Goal: Task Accomplishment & Management: Manage account settings

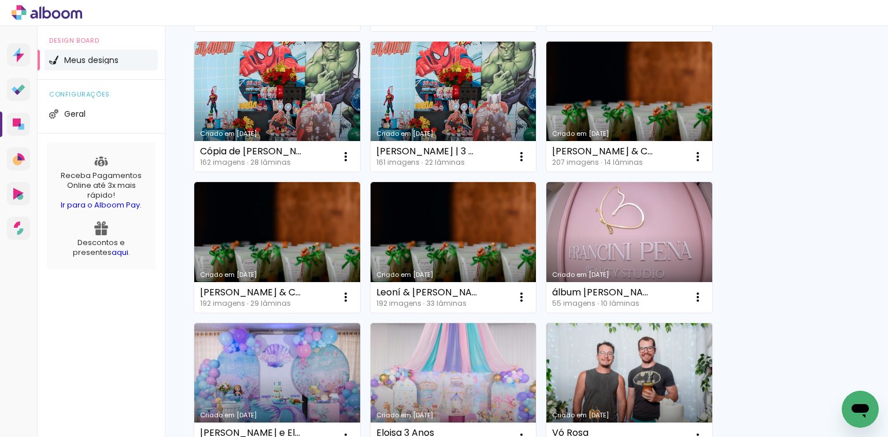
scroll to position [241, 0]
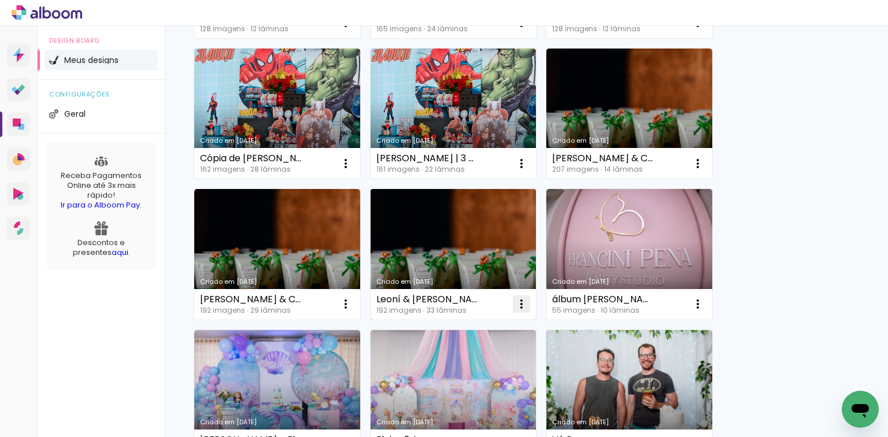
click at [518, 308] on iron-icon at bounding box center [522, 304] width 14 height 14
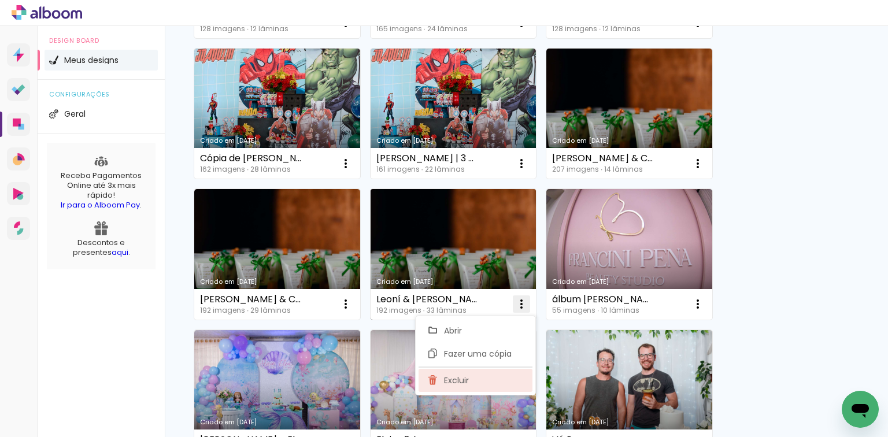
click at [462, 383] on span "Excluir" at bounding box center [456, 380] width 25 height 8
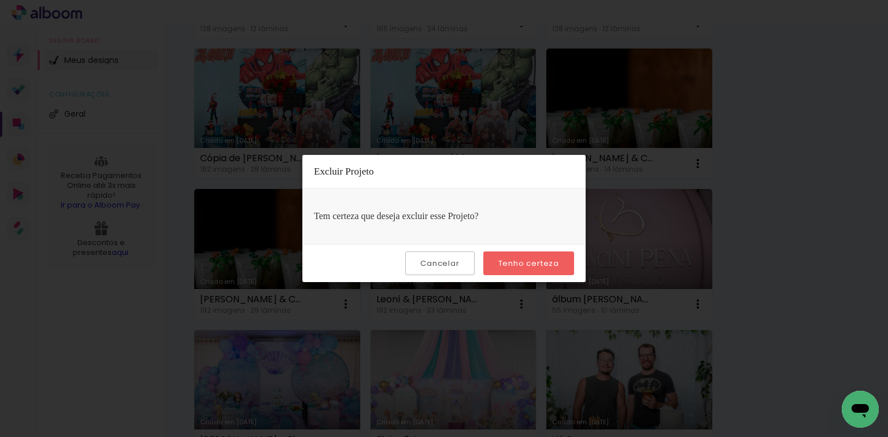
click at [0, 0] on slot "Tenho certeza" at bounding box center [0, 0] width 0 height 0
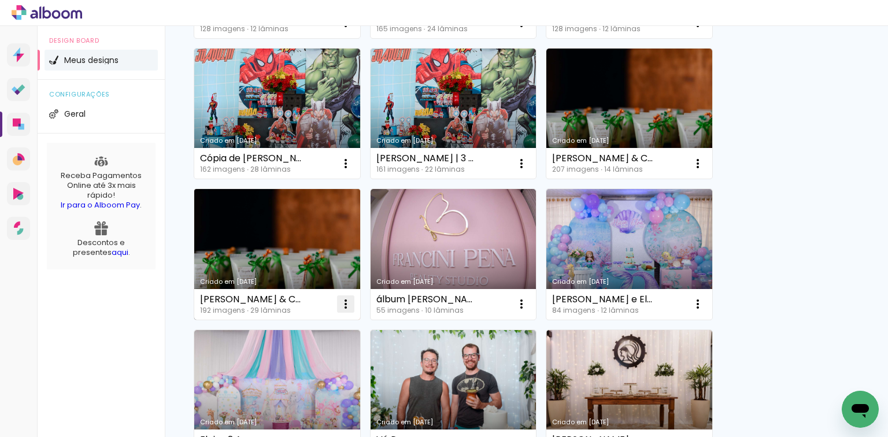
click at [342, 302] on iron-icon at bounding box center [346, 304] width 14 height 14
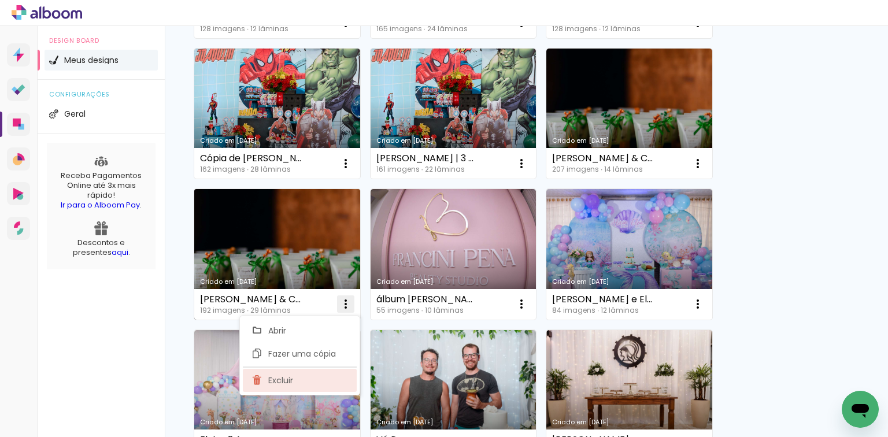
click at [309, 386] on paper-item "Excluir" at bounding box center [300, 380] width 114 height 23
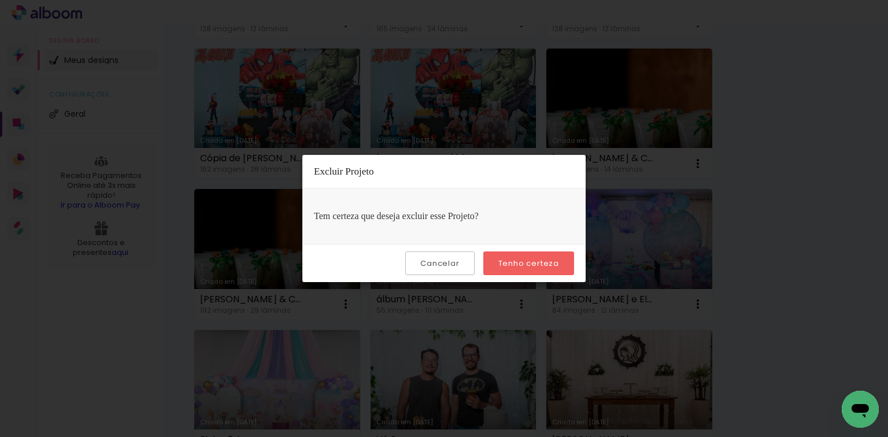
click at [0, 0] on slot "Tenho certeza" at bounding box center [0, 0] width 0 height 0
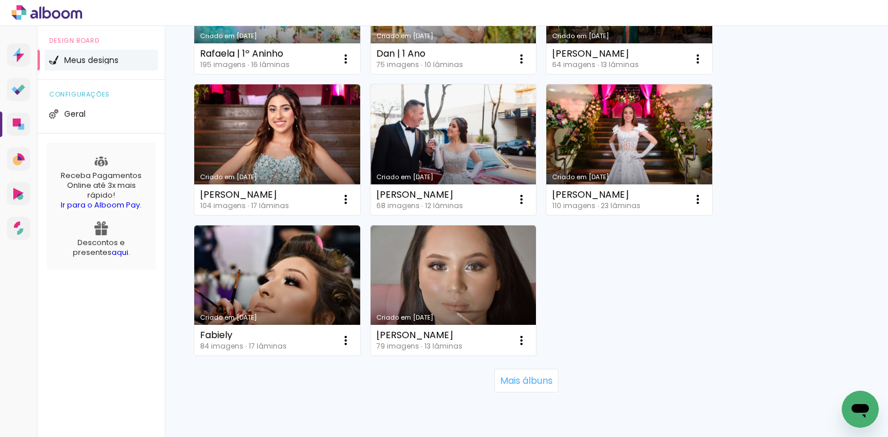
scroll to position [1051, 0]
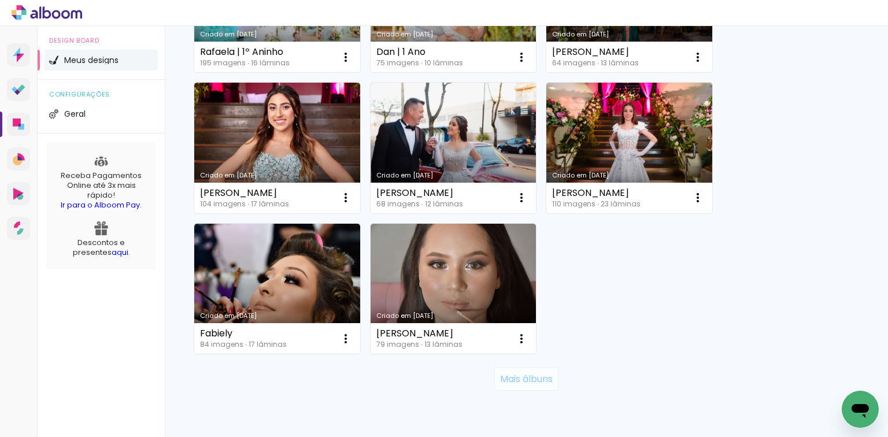
click at [518, 371] on paper-button "Mais álbuns" at bounding box center [526, 378] width 64 height 23
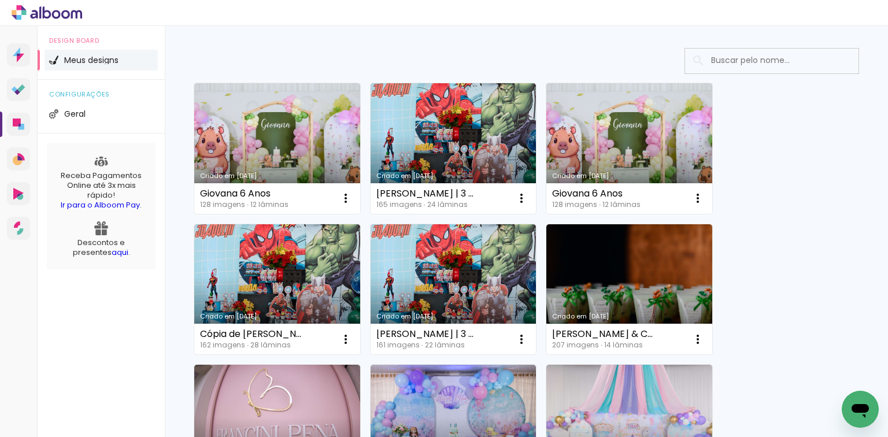
scroll to position [0, 0]
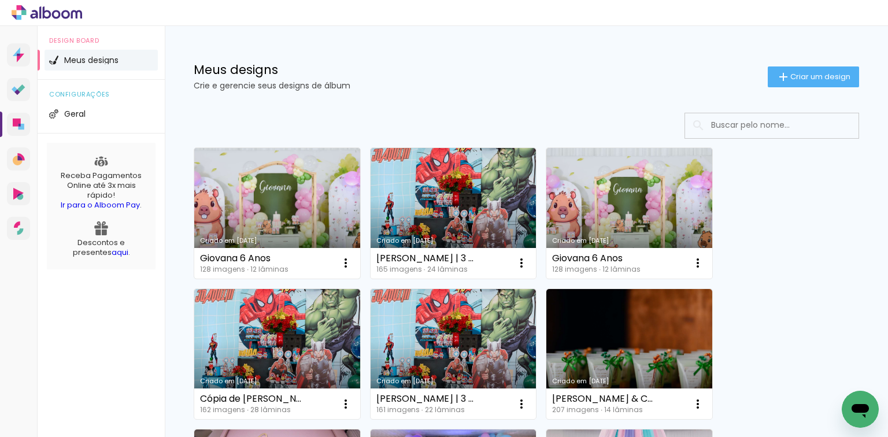
click at [264, 201] on link "Criado em [DATE]" at bounding box center [277, 213] width 166 height 131
